Goal: Information Seeking & Learning: Learn about a topic

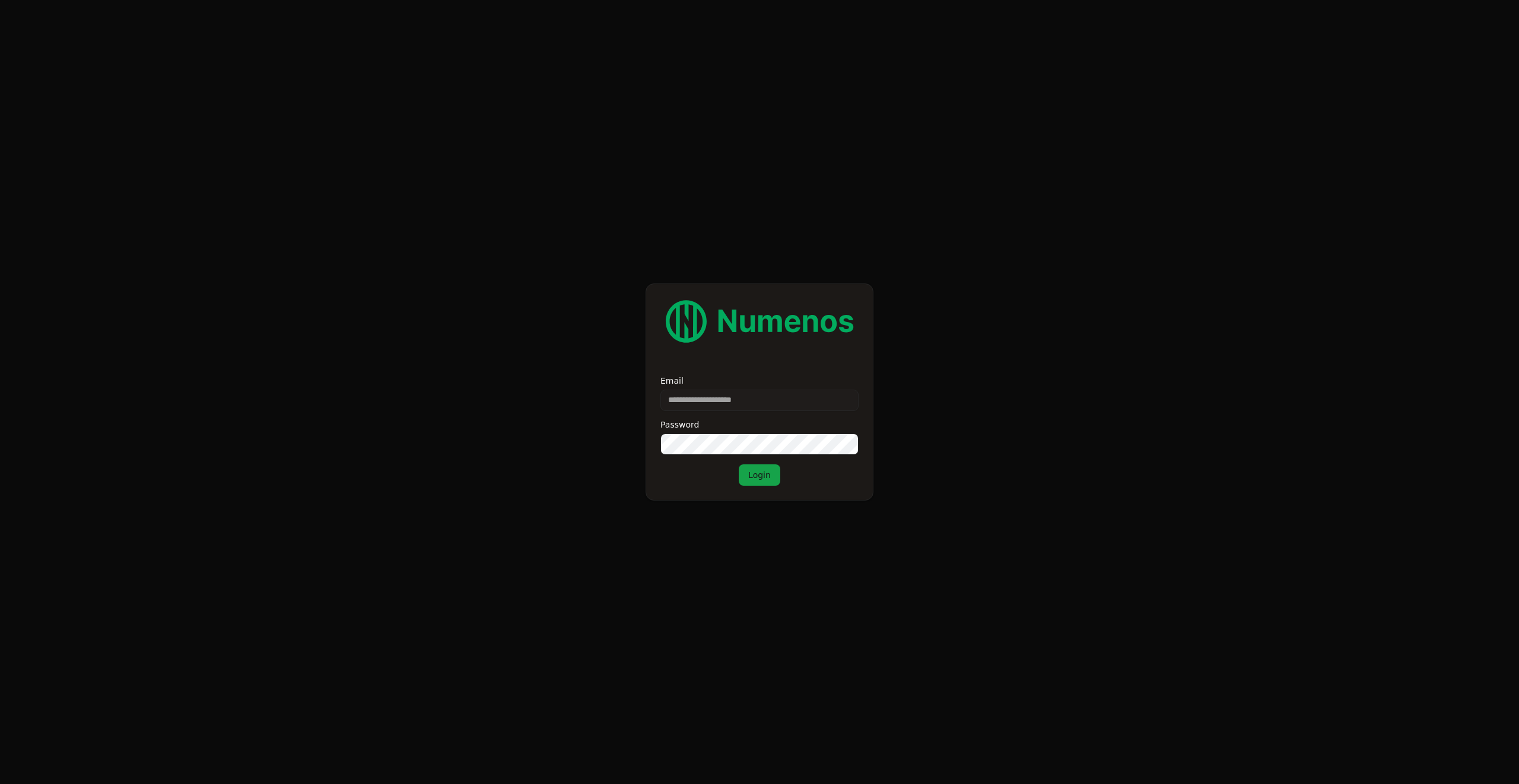
type input "**********"
click at [738, 464] on button "Login" at bounding box center [759, 475] width 41 height 22
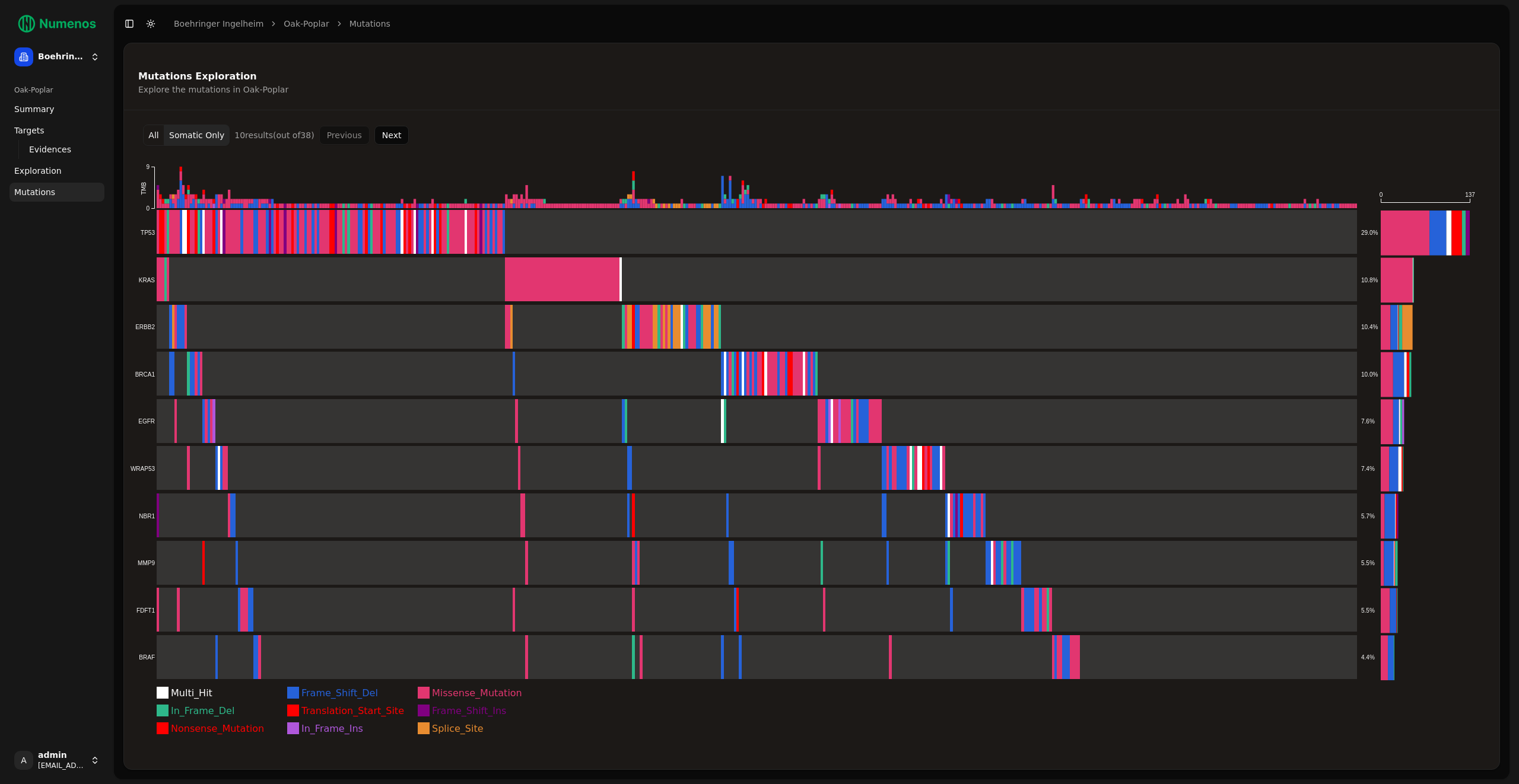
click at [67, 227] on div "Oak-Poplar Summary Targets Evidences Exploration Mutations" at bounding box center [57, 408] width 104 height 665
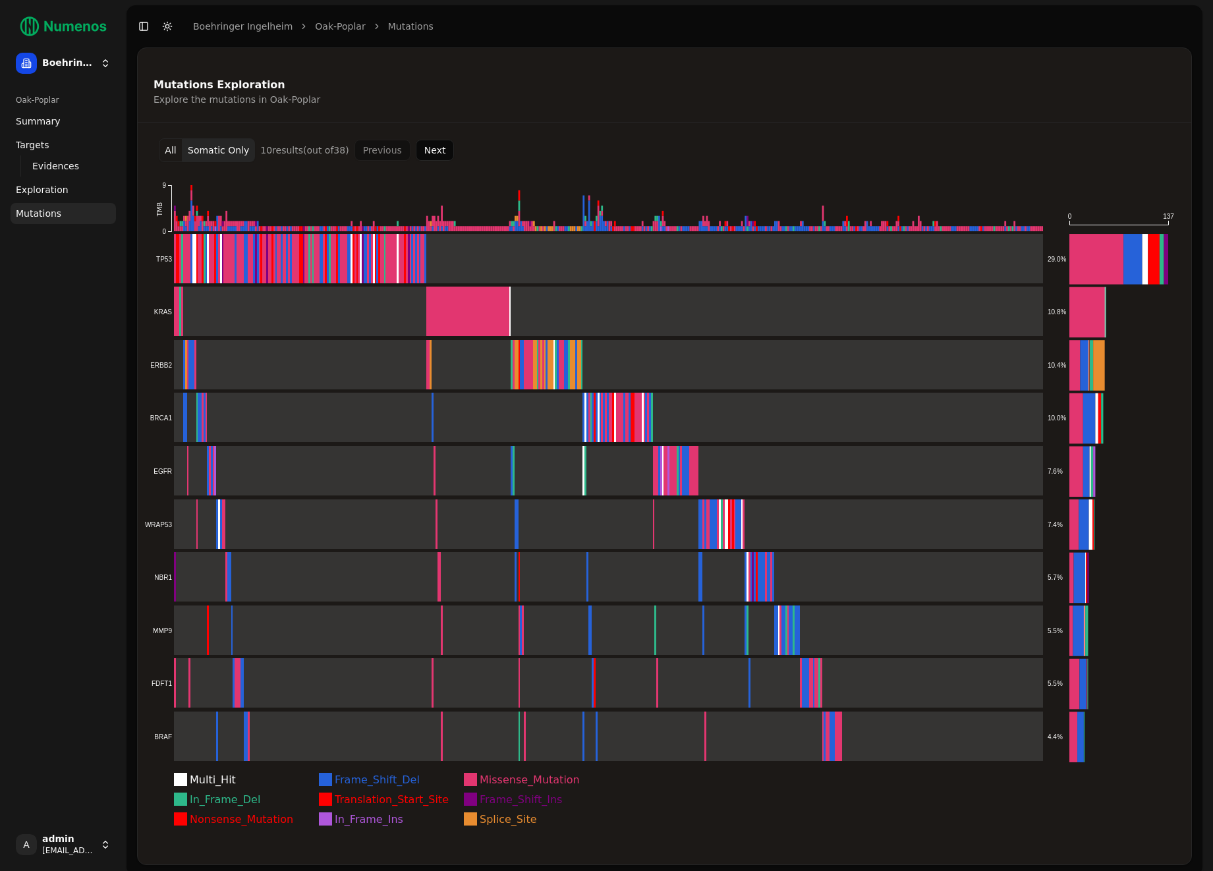
click at [40, 395] on div "Oak-Poplar Summary Targets Evidences Exploration Mutations" at bounding box center [63, 453] width 116 height 739
click at [331, 93] on div "Explore the mutations in Oak-Poplar" at bounding box center [663, 99] width 1018 height 13
click at [178, 150] on button "All" at bounding box center [171, 150] width 24 height 24
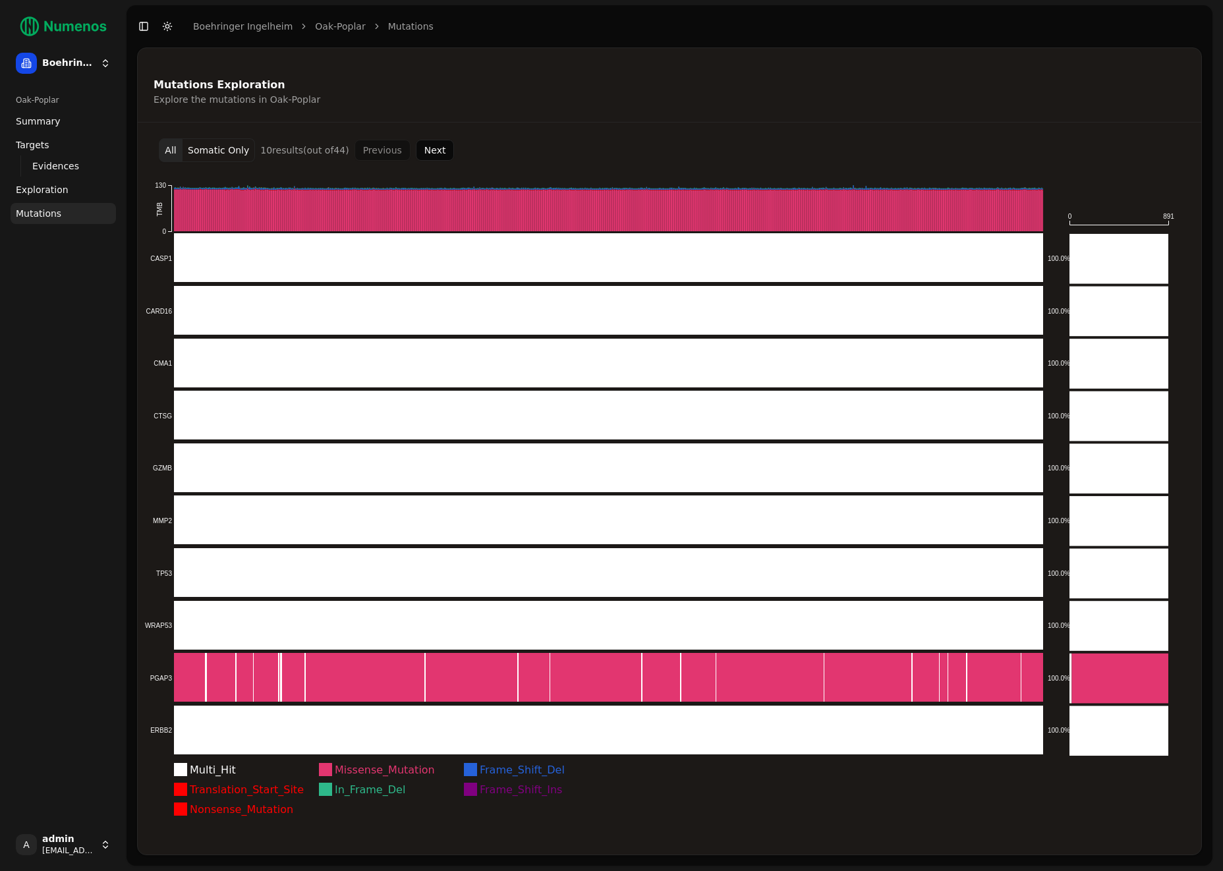
click at [216, 151] on button "Somatic Only" at bounding box center [219, 150] width 72 height 24
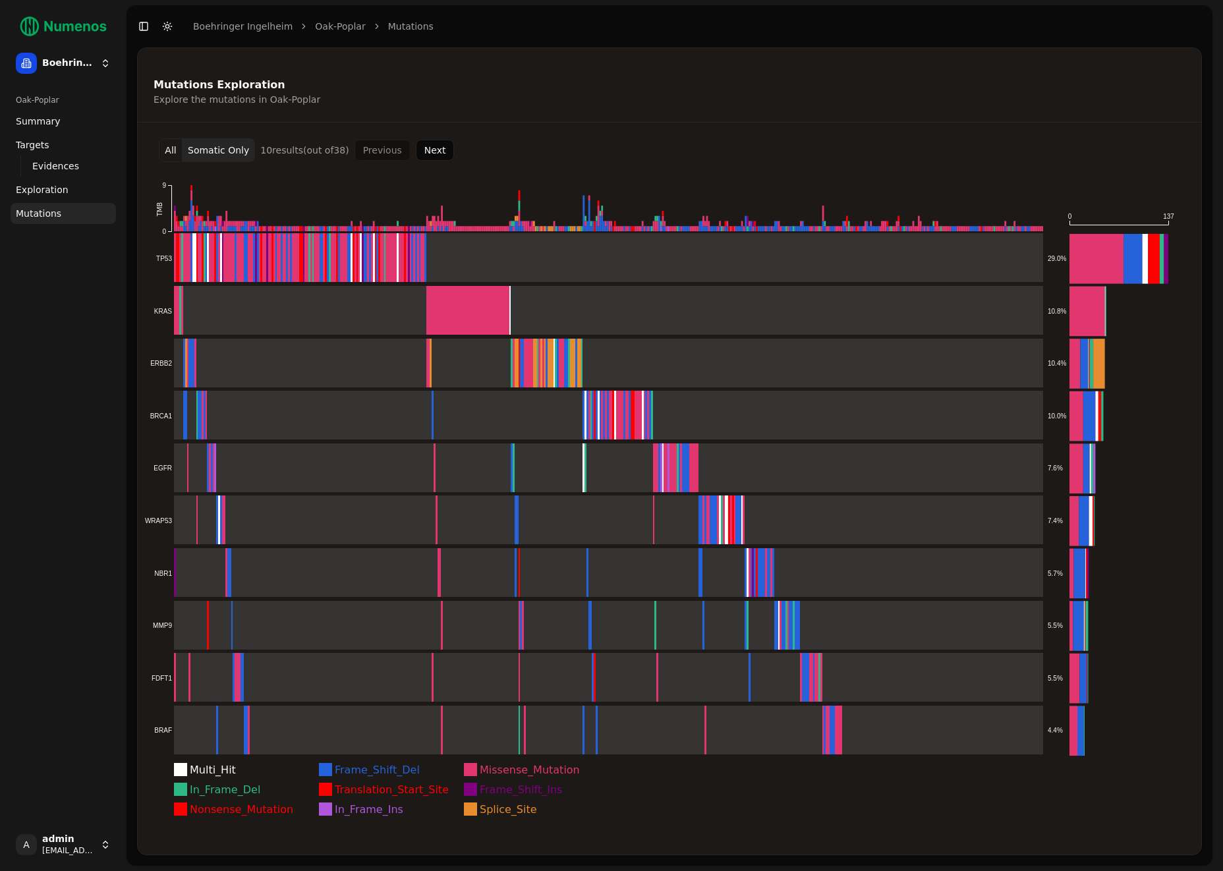
click at [168, 153] on button "All" at bounding box center [171, 150] width 24 height 24
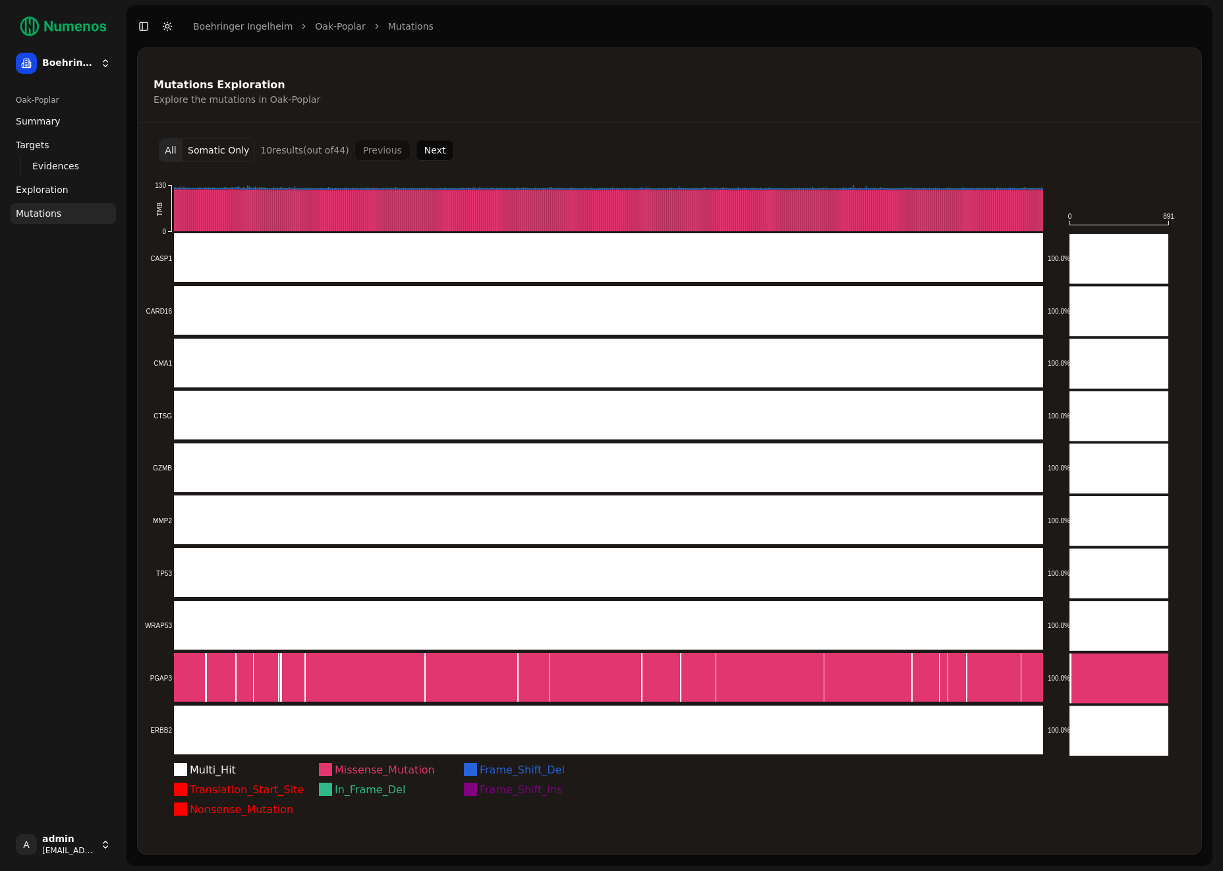
click at [204, 152] on button "Somatic Only" at bounding box center [219, 150] width 72 height 24
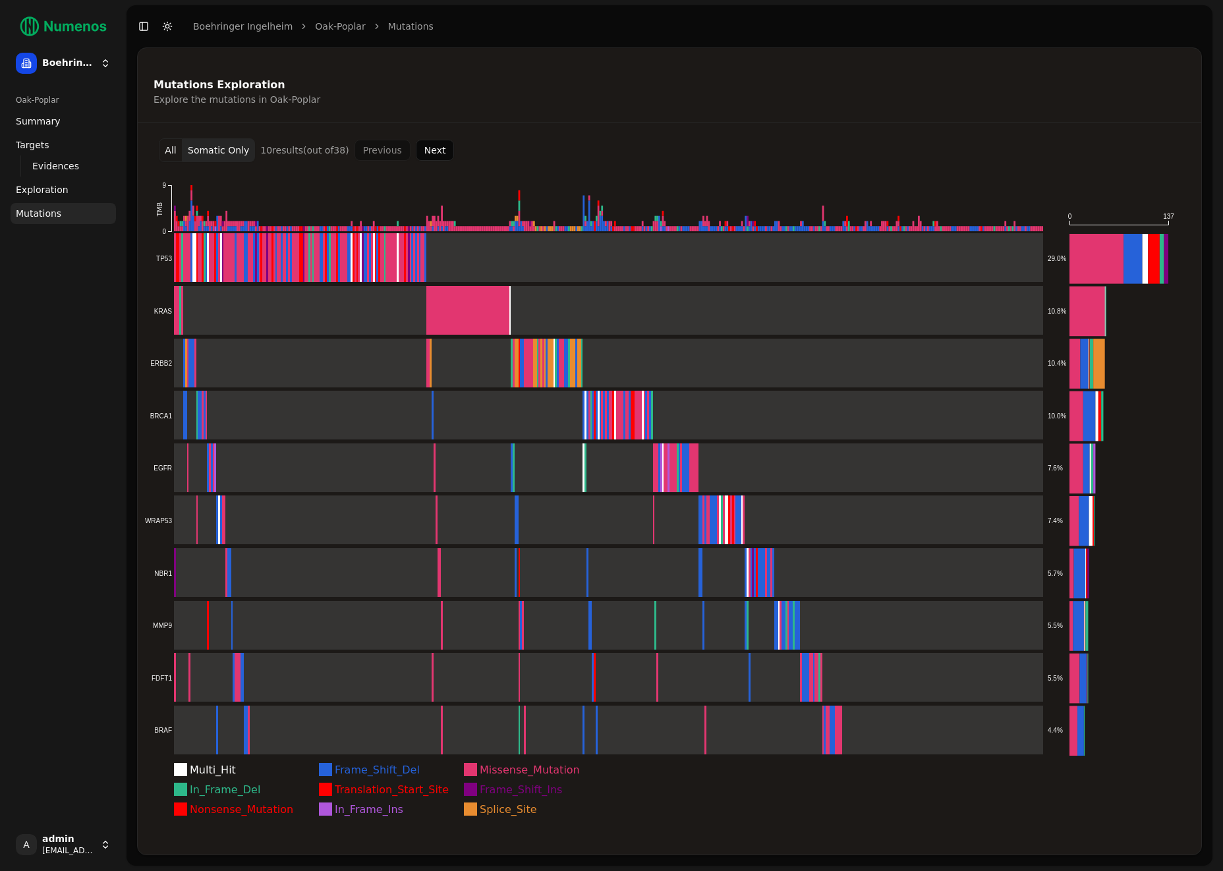
click at [1067, 257] on icon "Multi_Hit Frame_Shift_Del Missense_Mutation In_Frame_Del Translation_Start_Site…" at bounding box center [670, 500] width 1064 height 677
click at [1056, 260] on text "29.0%" at bounding box center [1057, 258] width 18 height 7
click at [1058, 300] on icon "Multi_Hit Frame_Shift_Del Missense_Mutation In_Frame_Del Translation_Start_Site…" at bounding box center [670, 500] width 1064 height 677
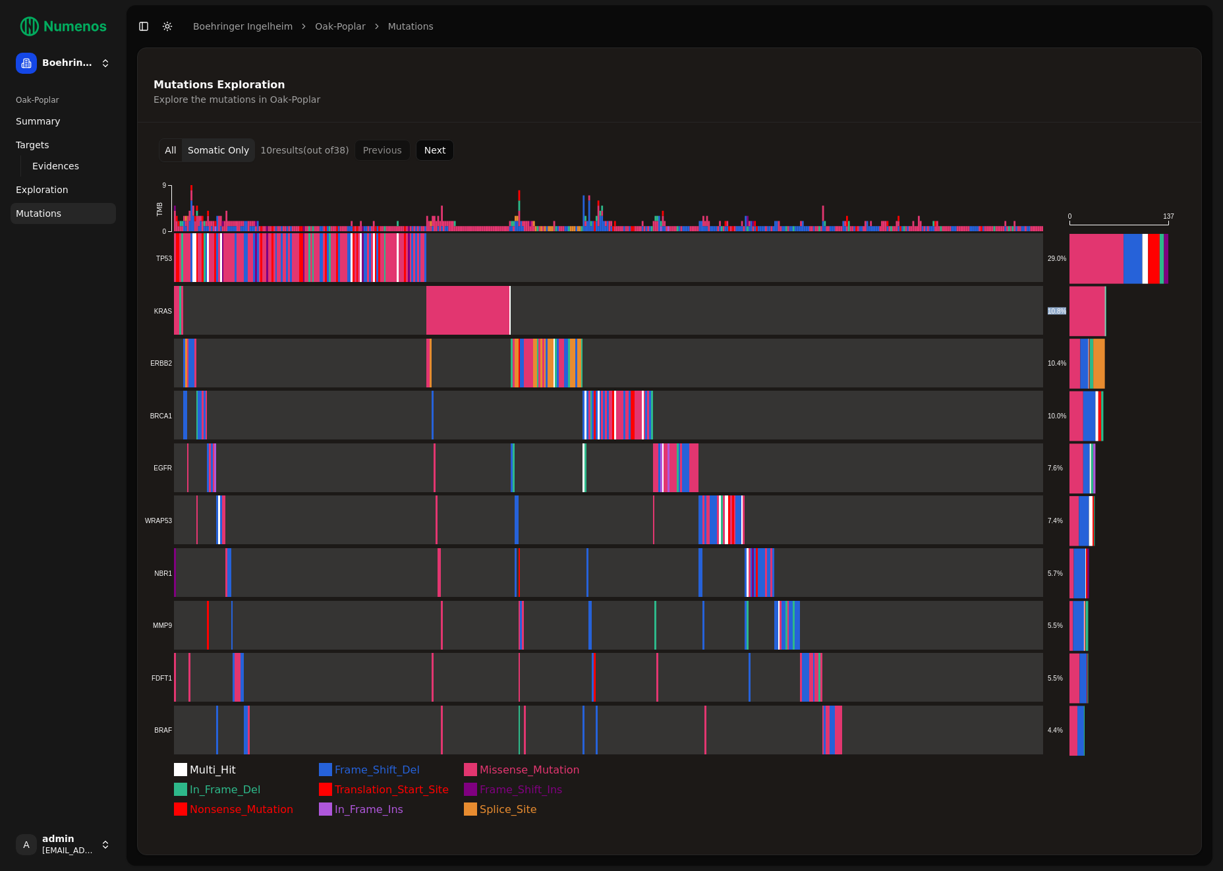
click at [1058, 300] on icon "Multi_Hit Frame_Shift_Del Missense_Mutation In_Frame_Del Translation_Start_Site…" at bounding box center [670, 500] width 1064 height 677
click at [104, 399] on div "Oak-Poplar Summary Targets Evidences Exploration Mutations" at bounding box center [63, 453] width 116 height 739
click at [642, 136] on div "Mutations Exploration Explore the mutations in Oak-Poplar All Somatic Only 10 r…" at bounding box center [669, 451] width 1065 height 808
click at [612, 148] on div "All Somatic Only 10 result s (out of 38 ) Previous Next" at bounding box center [669, 150] width 1043 height 24
click at [931, 125] on div "Mutations Exploration Explore the mutations in Oak-Poplar All Somatic Only 10 r…" at bounding box center [669, 451] width 1065 height 808
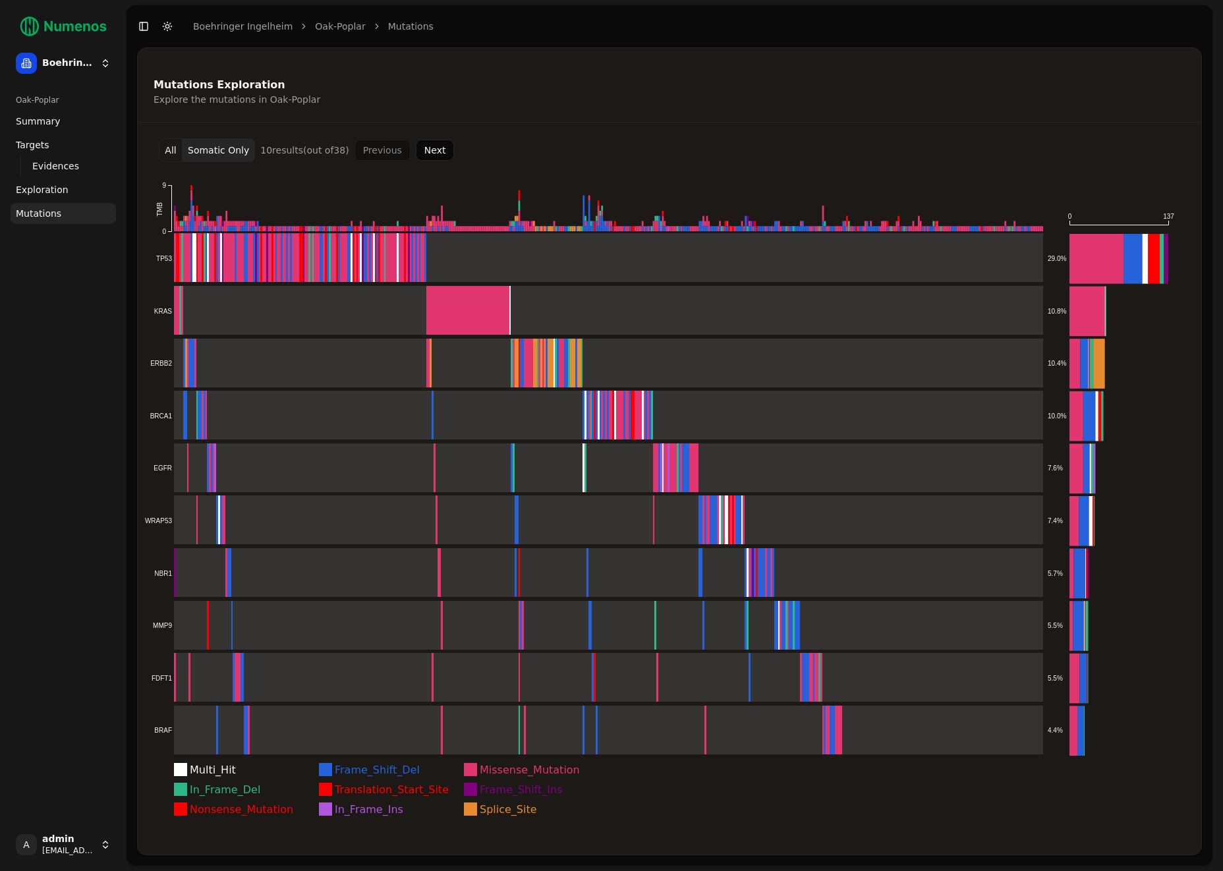
click at [947, 133] on div "Mutations Exploration Explore the mutations in Oak-Poplar All Somatic Only 10 r…" at bounding box center [669, 451] width 1065 height 808
click at [752, 128] on div "Mutations Exploration Explore the mutations in Oak-Poplar All Somatic Only 10 r…" at bounding box center [669, 451] width 1065 height 808
click at [73, 320] on div "Oak-Poplar Summary Targets Evidences Exploration Mutations" at bounding box center [63, 453] width 116 height 739
